Goal: Task Accomplishment & Management: Use online tool/utility

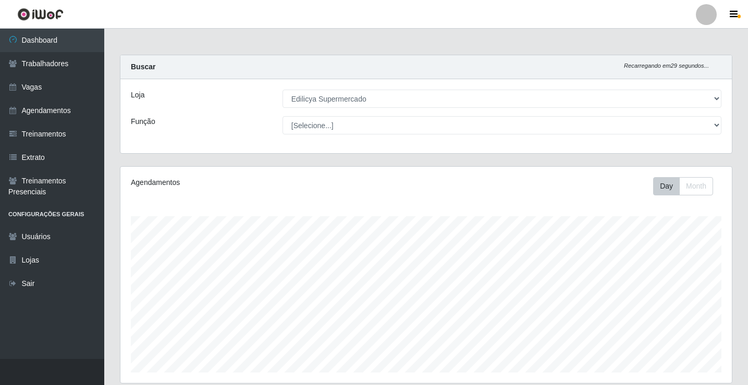
select select "460"
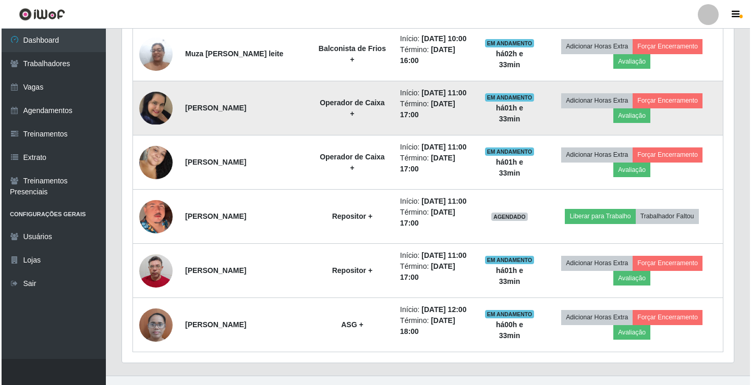
scroll to position [609, 0]
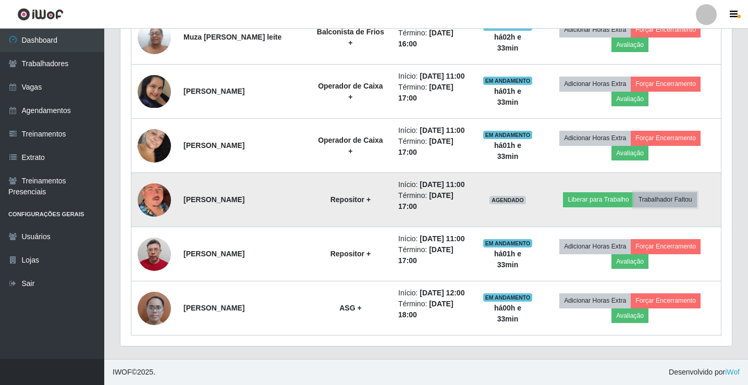
click at [678, 198] on button "Trabalhador Faltou" at bounding box center [665, 199] width 63 height 15
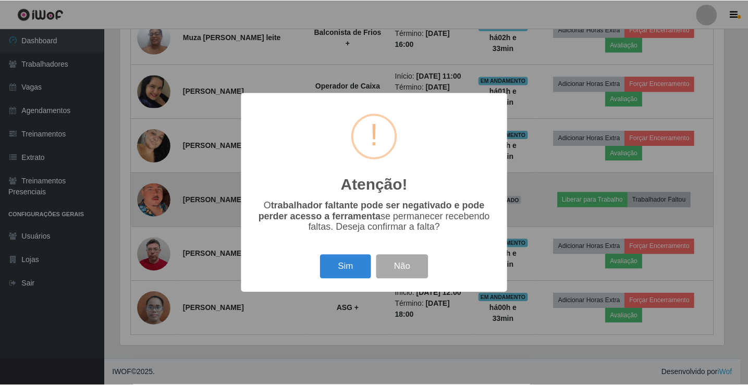
scroll to position [216, 606]
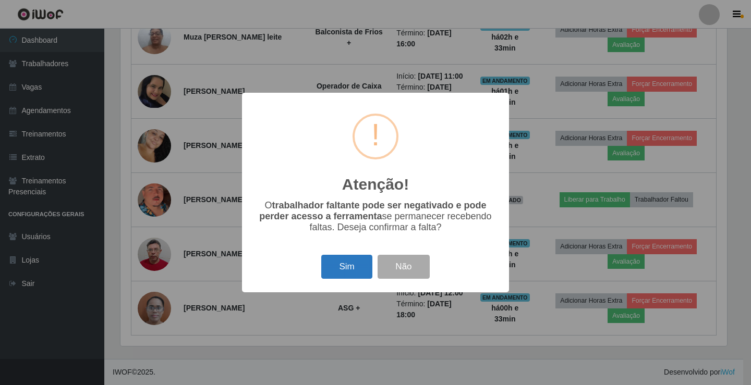
click at [338, 267] on button "Sim" at bounding box center [346, 267] width 51 height 24
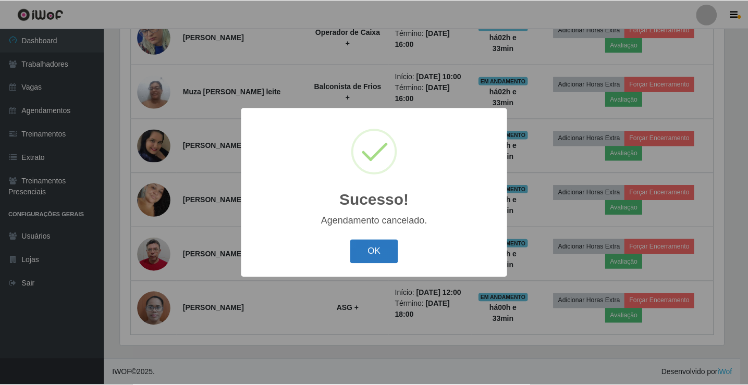
scroll to position [555, 0]
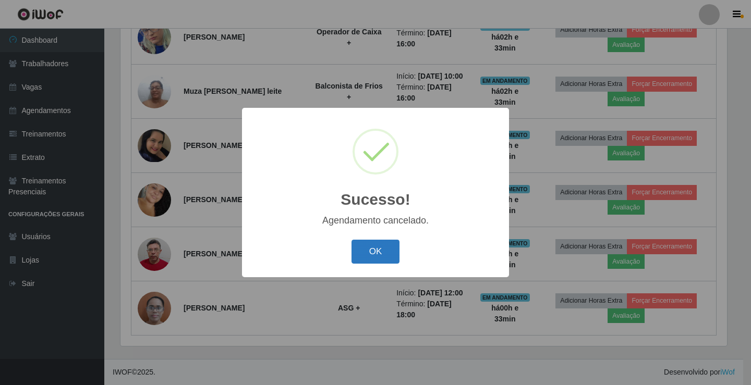
click at [371, 249] on button "OK" at bounding box center [375, 252] width 48 height 24
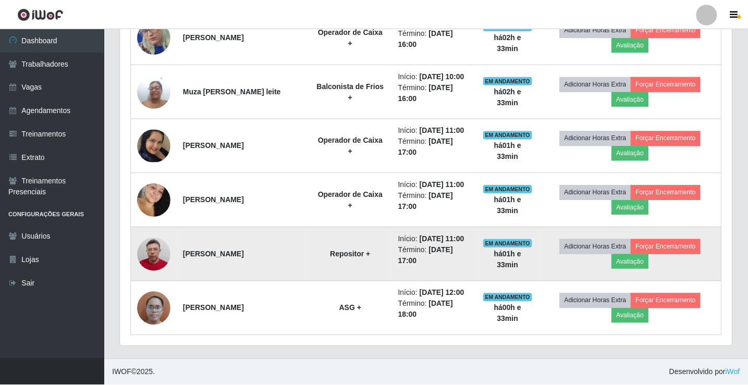
scroll to position [216, 611]
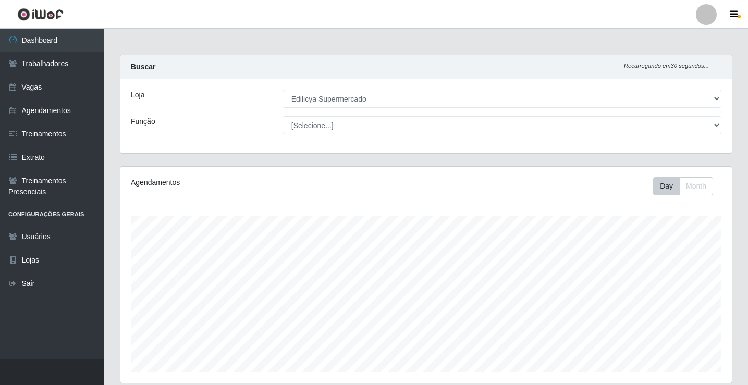
select select "460"
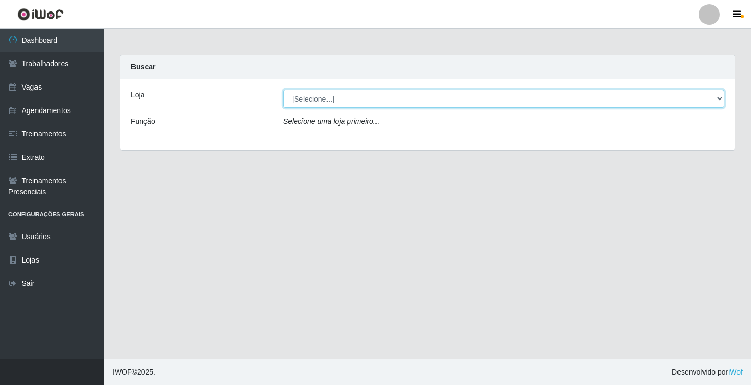
click at [351, 99] on select "[Selecione...] Edilicya Supermercado" at bounding box center [503, 99] width 441 height 18
select select "460"
click at [283, 90] on select "[Selecione...] Edilicya Supermercado" at bounding box center [503, 99] width 441 height 18
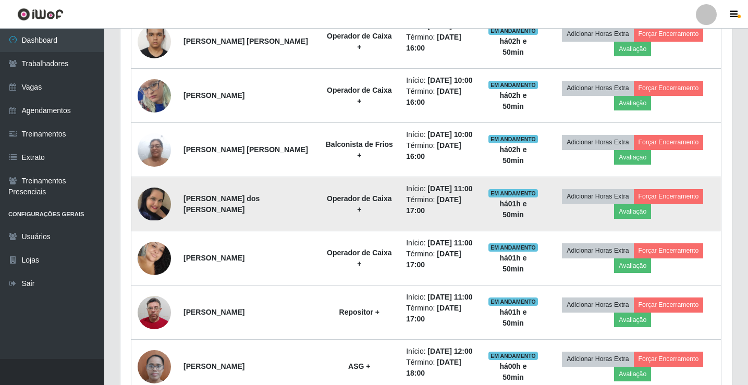
scroll to position [521, 0]
